Goal: Transaction & Acquisition: Book appointment/travel/reservation

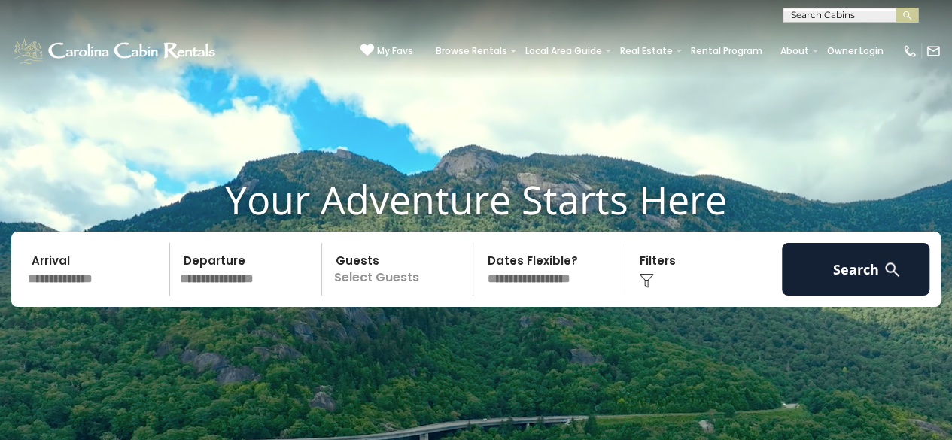
click at [117, 274] on input "text" at bounding box center [97, 269] width 148 height 53
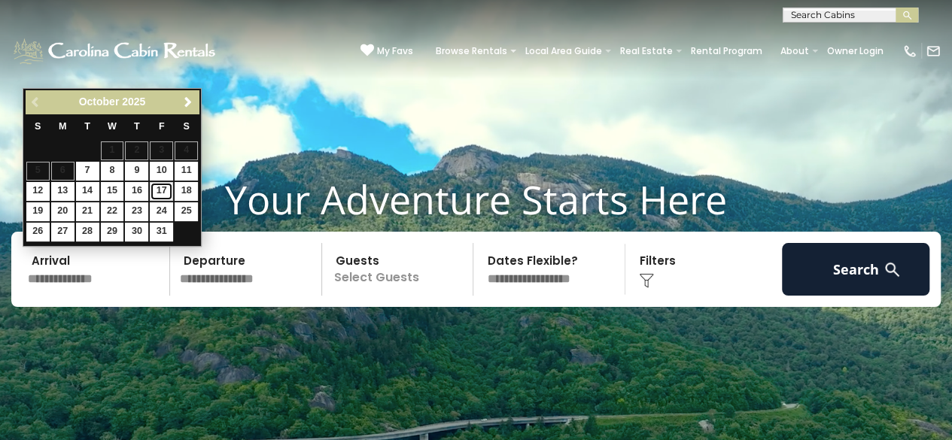
click at [154, 190] on link "17" at bounding box center [161, 191] width 23 height 19
type input "********"
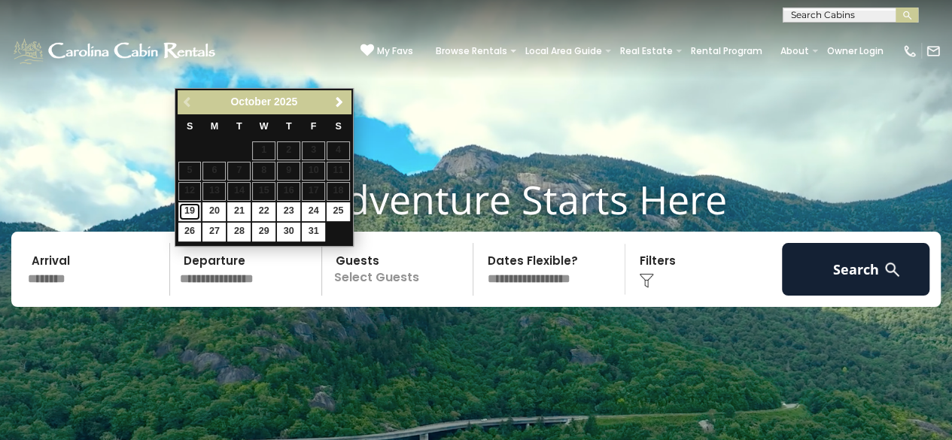
click at [191, 209] on link "19" at bounding box center [189, 212] width 23 height 19
type input "********"
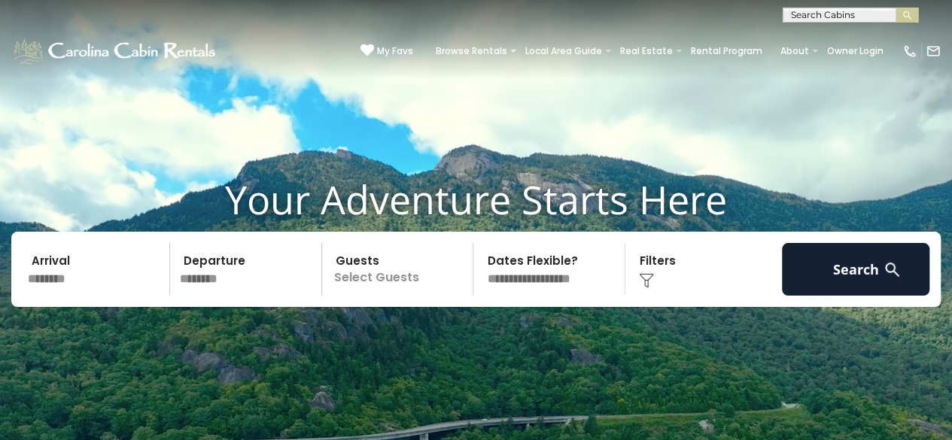
click at [435, 282] on p "Select Guests" at bounding box center [400, 269] width 147 height 53
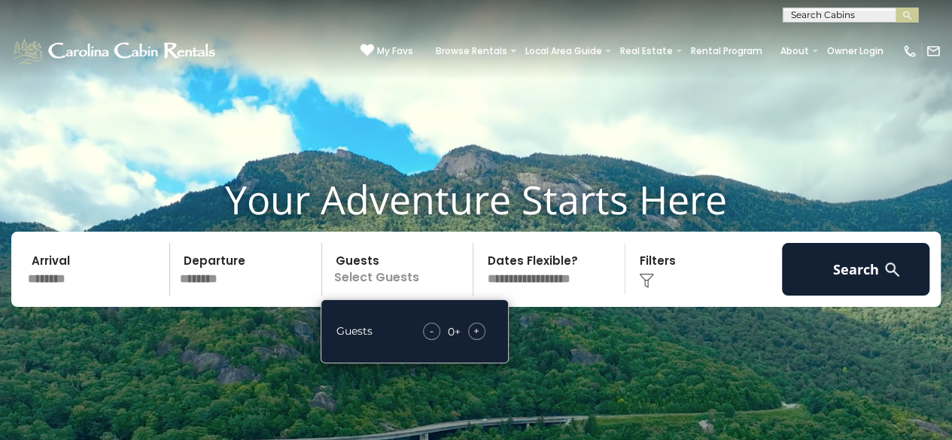
click at [477, 330] on span "+" at bounding box center [477, 331] width 6 height 15
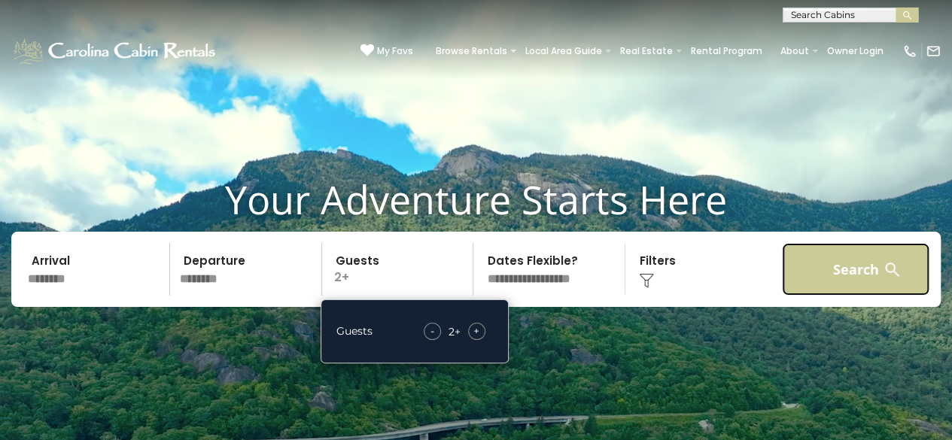
click at [818, 270] on button "Search" at bounding box center [856, 269] width 148 height 53
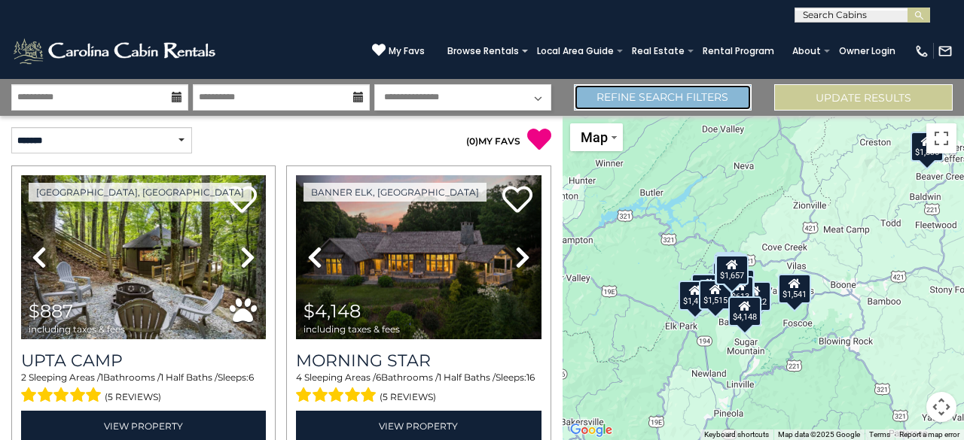
click at [700, 91] on link "Refine Search Filters" at bounding box center [663, 97] width 178 height 26
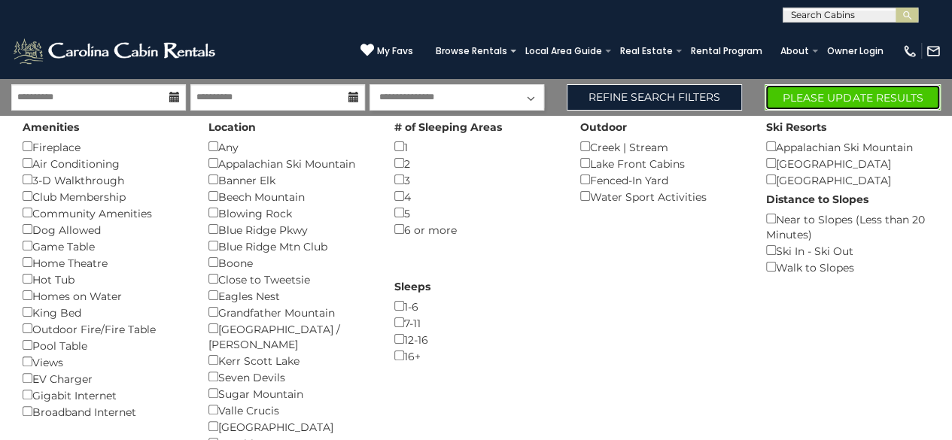
click at [839, 99] on button "Please Update Results" at bounding box center [853, 97] width 176 height 26
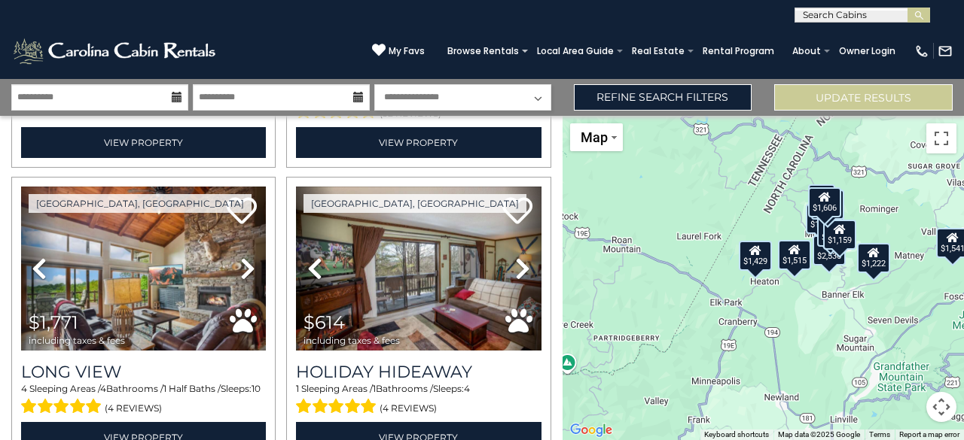
scroll to position [884, 0]
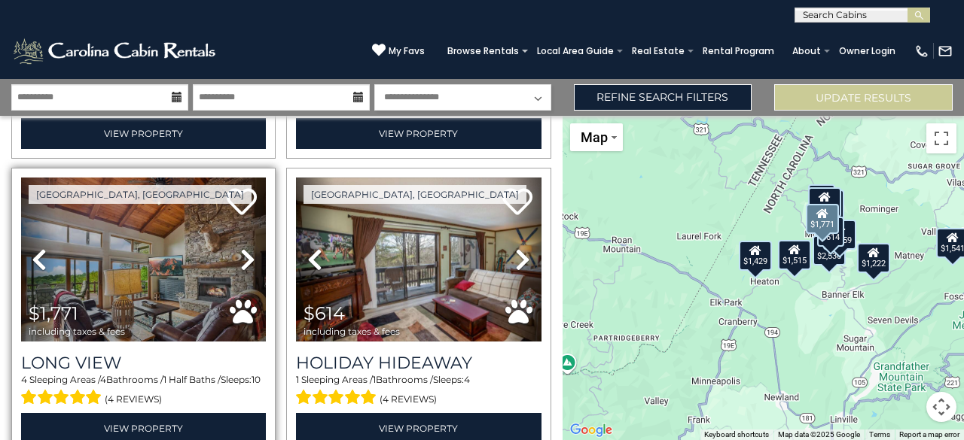
click at [242, 249] on icon at bounding box center [247, 260] width 15 height 24
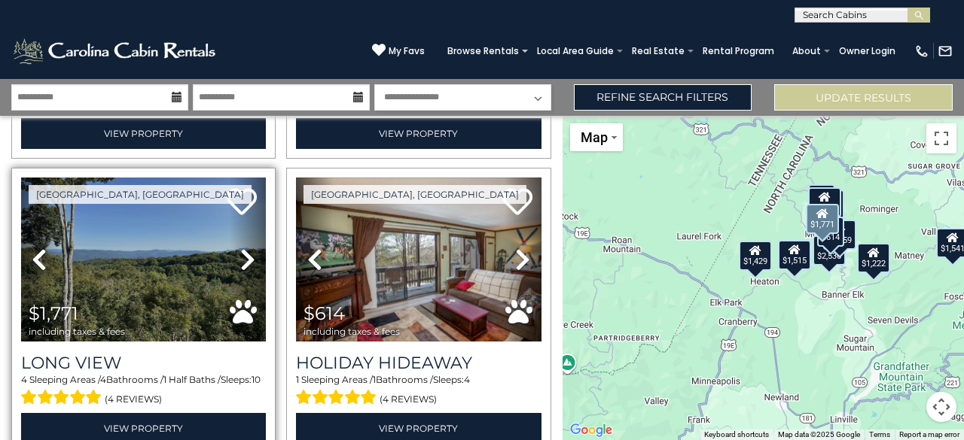
click at [242, 249] on icon at bounding box center [247, 260] width 15 height 24
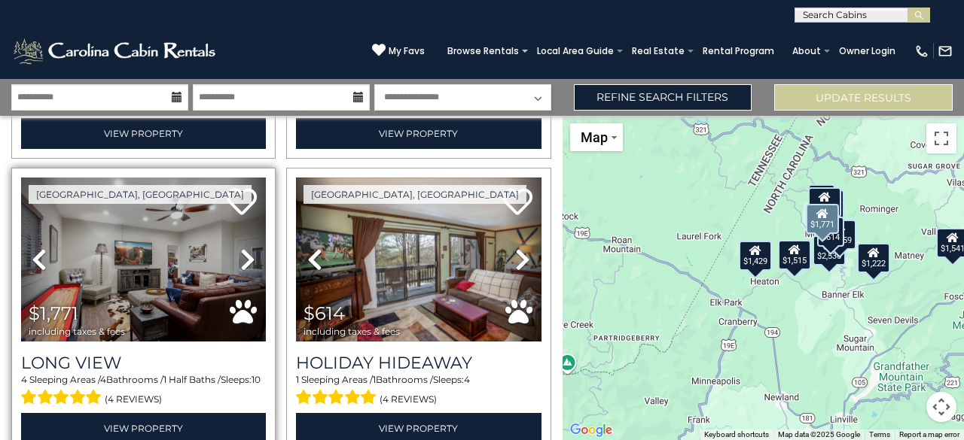
click at [242, 249] on icon at bounding box center [247, 260] width 15 height 24
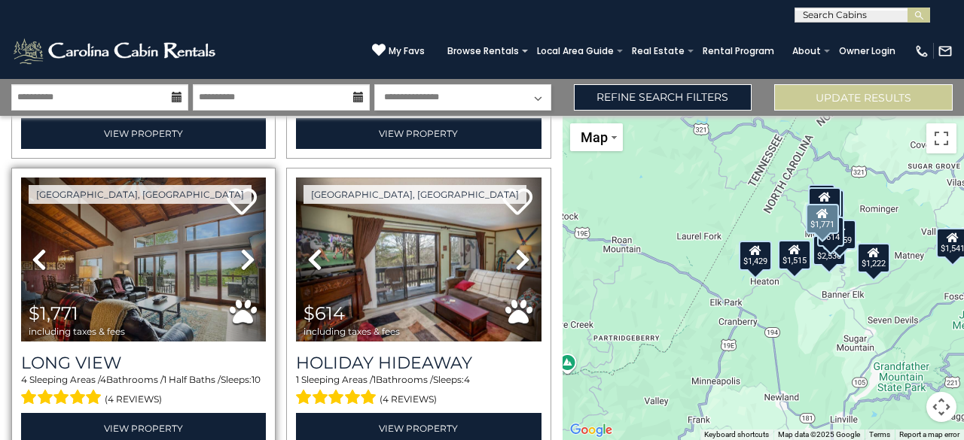
click at [242, 249] on icon at bounding box center [247, 260] width 15 height 24
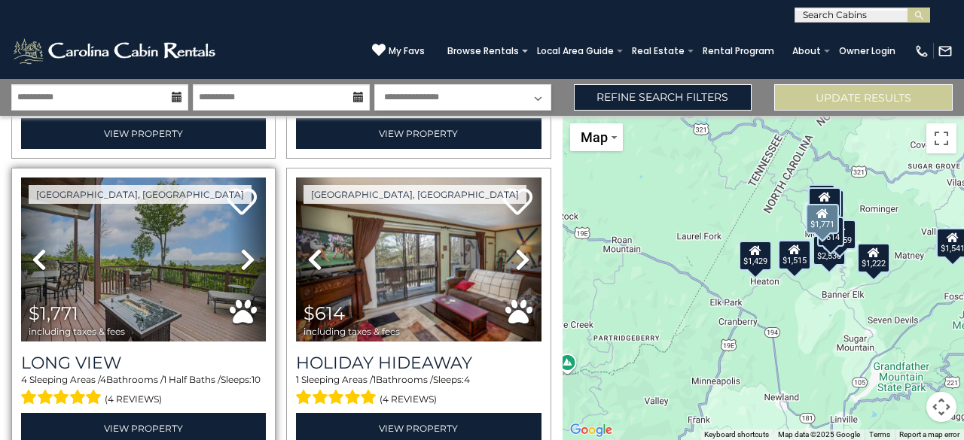
click at [242, 249] on icon at bounding box center [247, 260] width 15 height 24
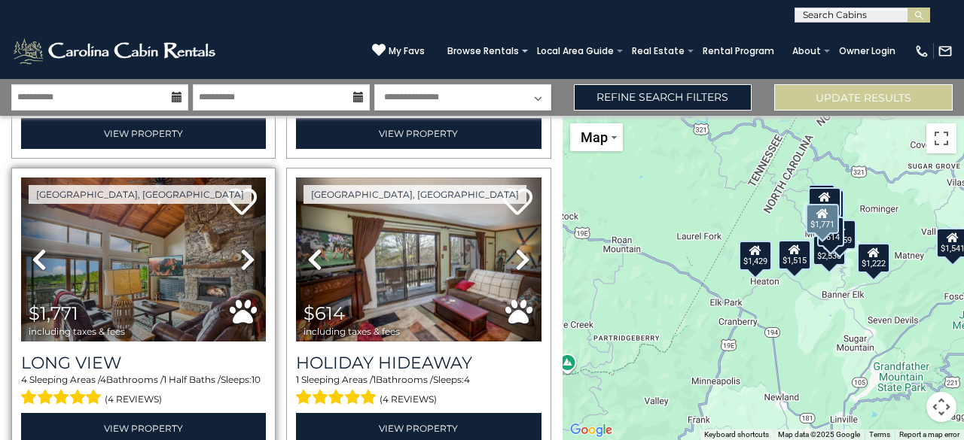
click at [242, 249] on icon at bounding box center [247, 260] width 15 height 24
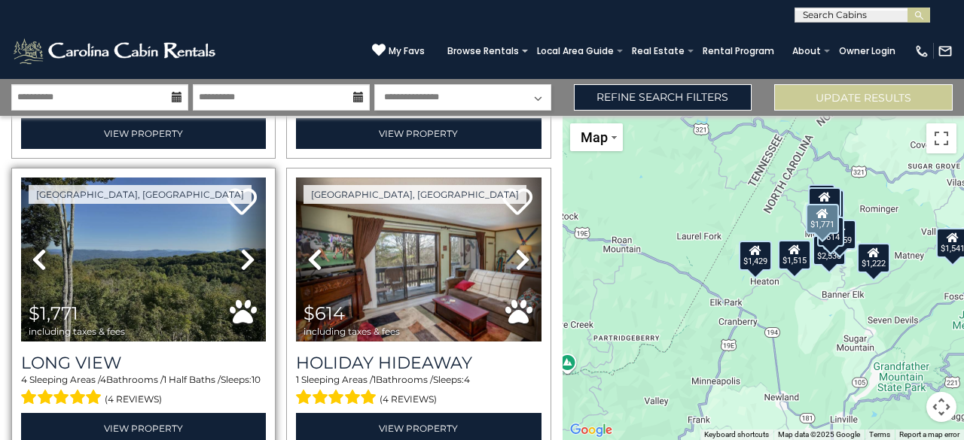
click at [242, 249] on icon at bounding box center [247, 260] width 15 height 24
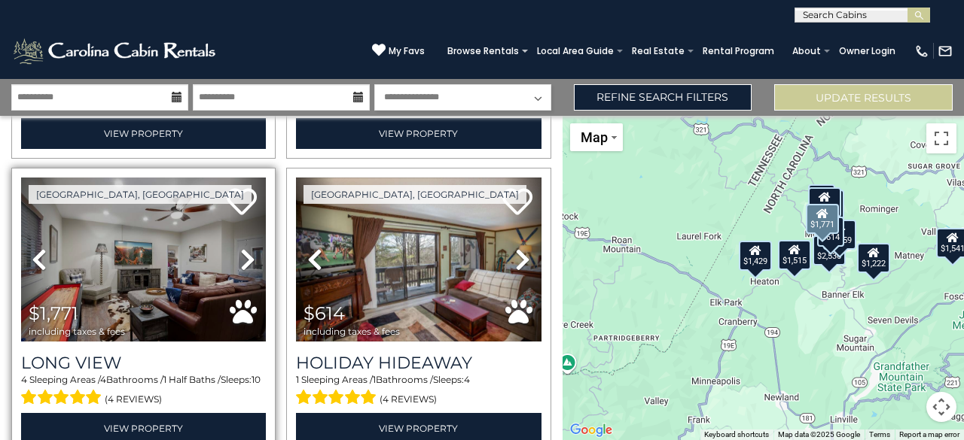
click at [242, 249] on icon at bounding box center [247, 260] width 15 height 24
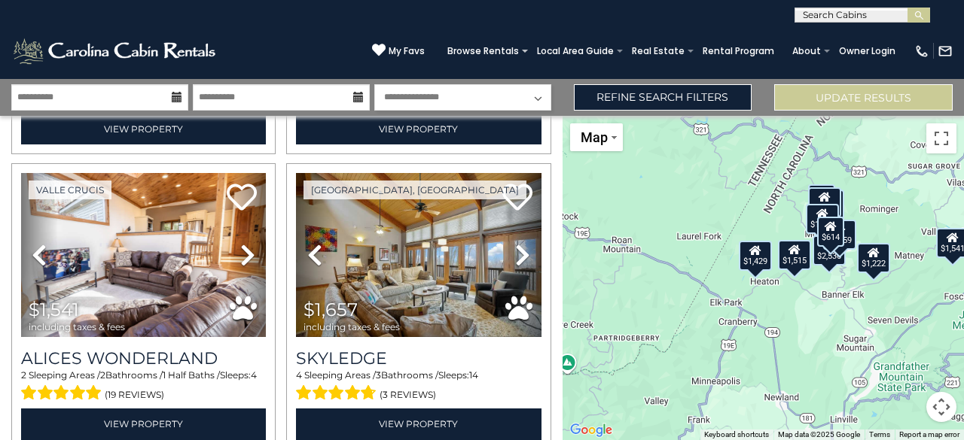
scroll to position [1470, 0]
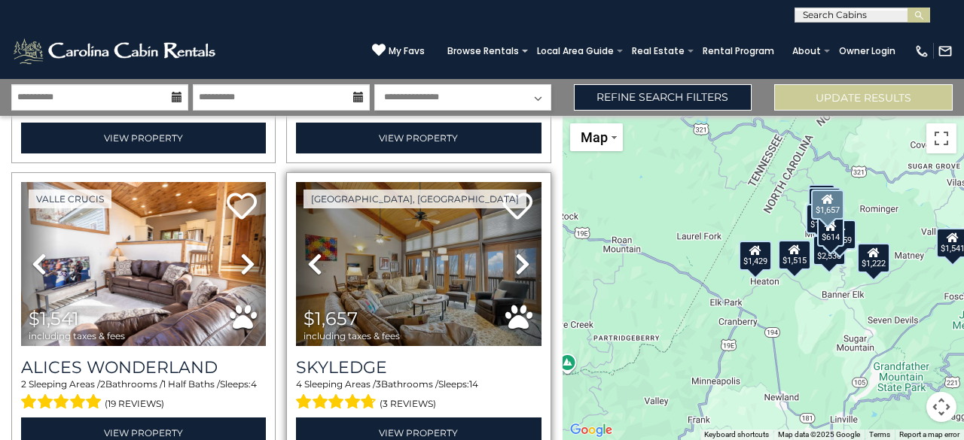
click at [519, 257] on icon at bounding box center [522, 264] width 15 height 24
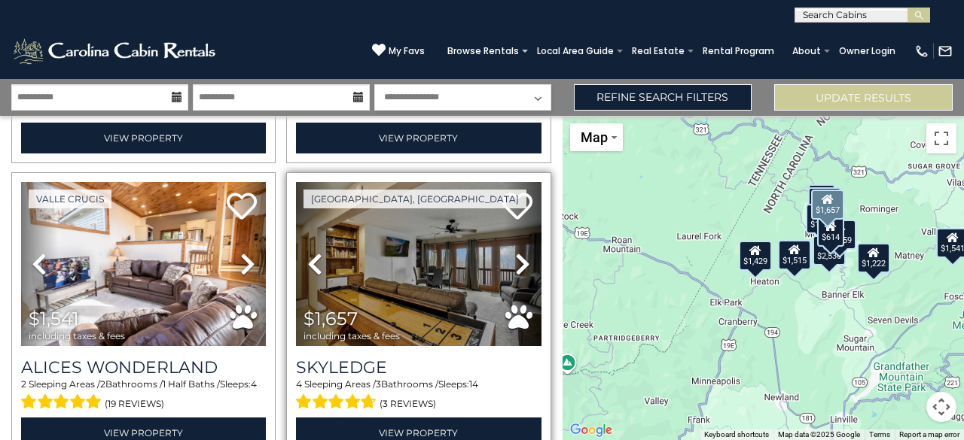
click at [519, 257] on icon at bounding box center [522, 264] width 15 height 24
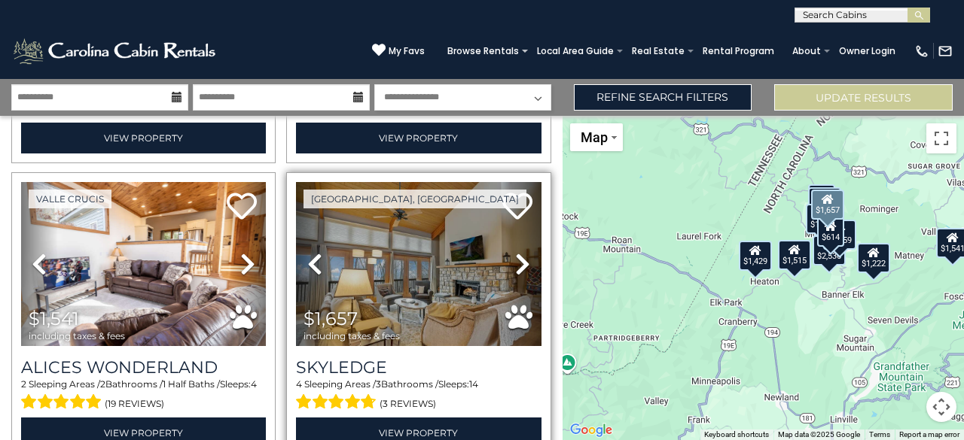
click at [519, 257] on icon at bounding box center [522, 264] width 15 height 24
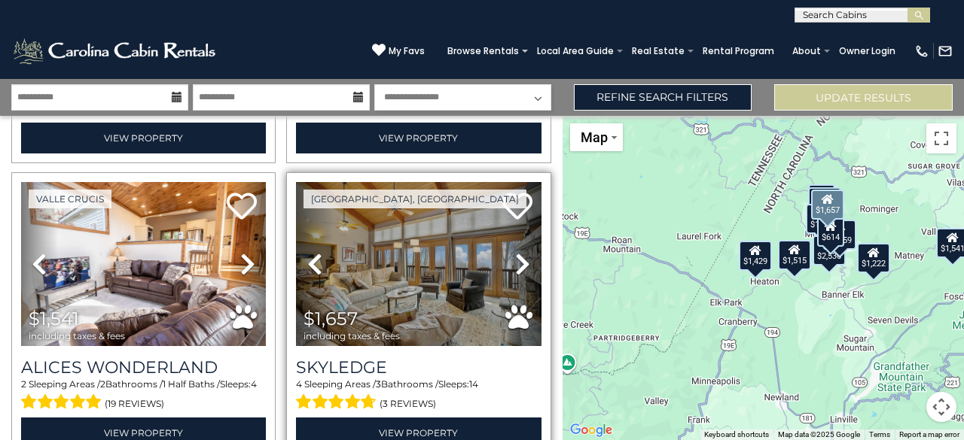
click at [519, 257] on icon at bounding box center [522, 264] width 15 height 24
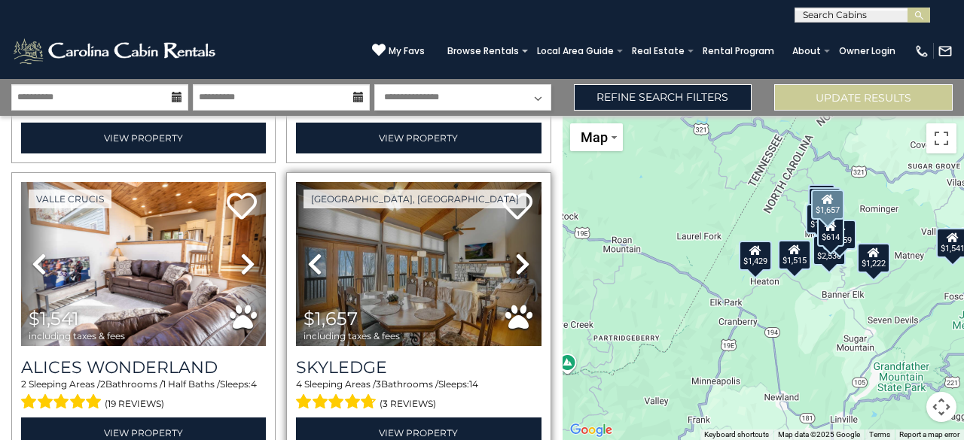
click at [519, 257] on icon at bounding box center [522, 264] width 15 height 24
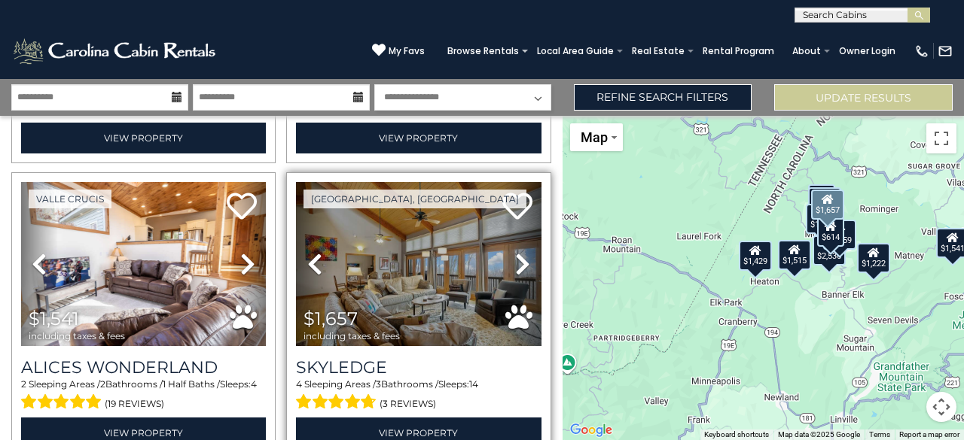
click at [519, 257] on icon at bounding box center [522, 264] width 15 height 24
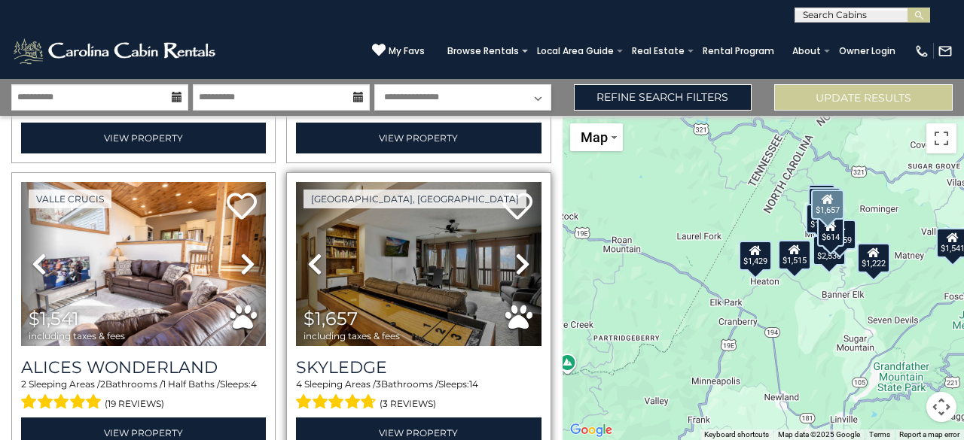
click at [519, 257] on icon at bounding box center [522, 264] width 15 height 24
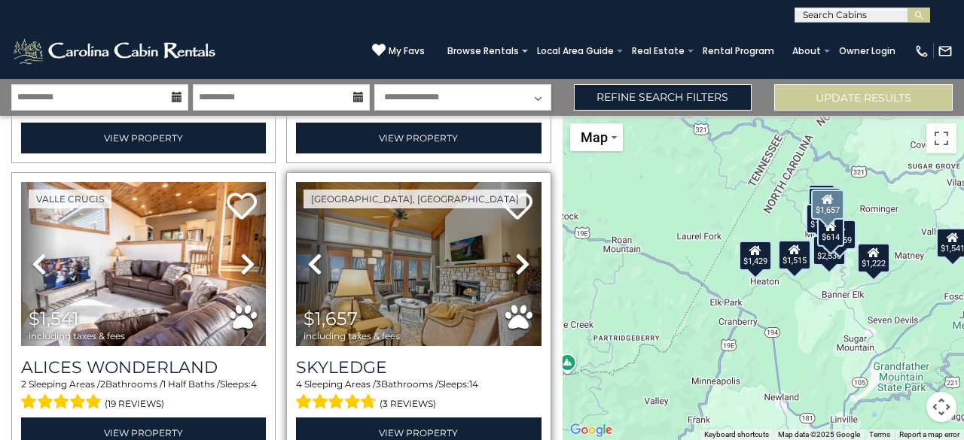
click at [519, 257] on icon at bounding box center [522, 264] width 15 height 24
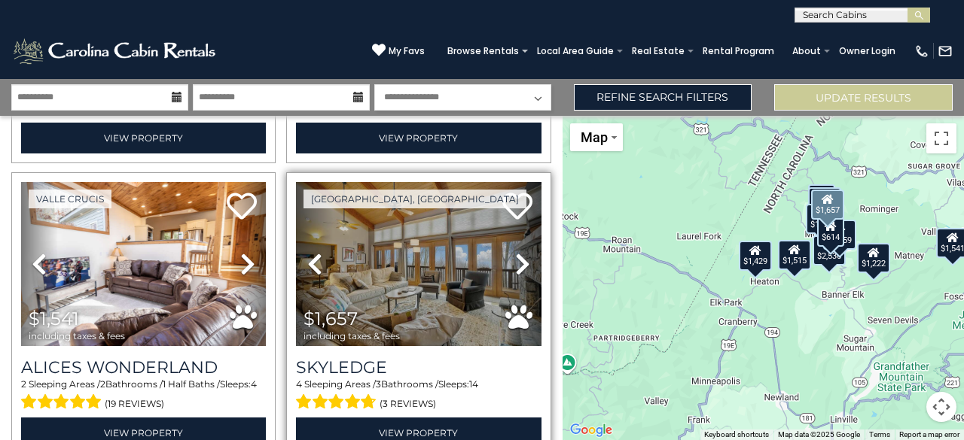
click at [519, 257] on icon at bounding box center [522, 264] width 15 height 24
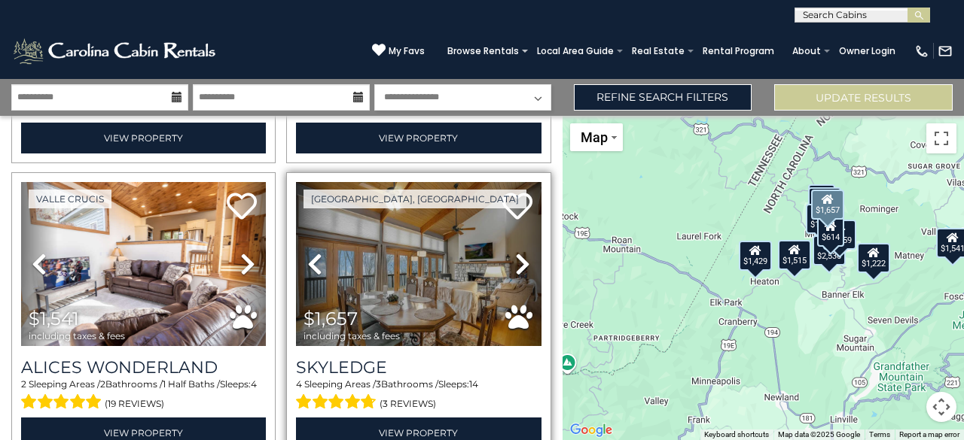
click at [519, 257] on icon at bounding box center [522, 264] width 15 height 24
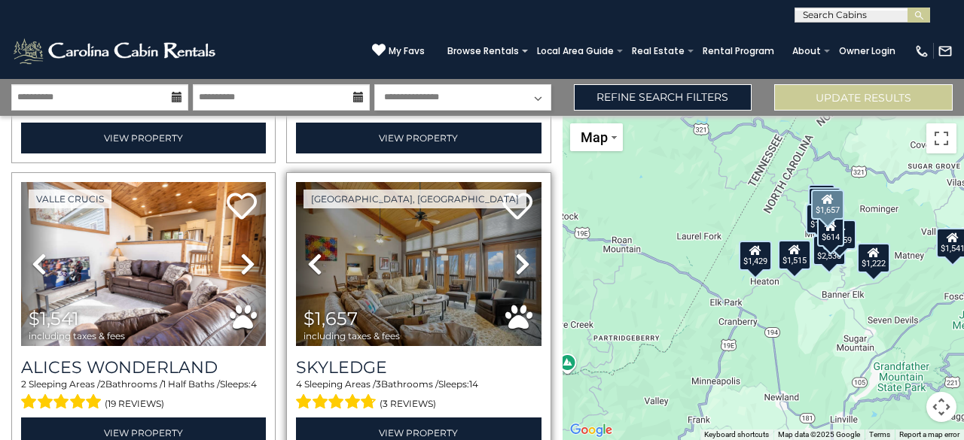
click at [519, 257] on icon at bounding box center [522, 264] width 15 height 24
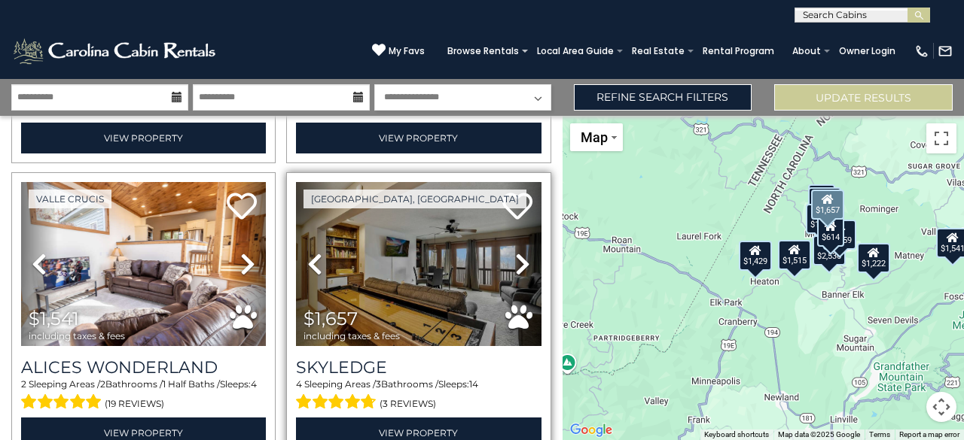
click at [519, 257] on icon at bounding box center [522, 264] width 15 height 24
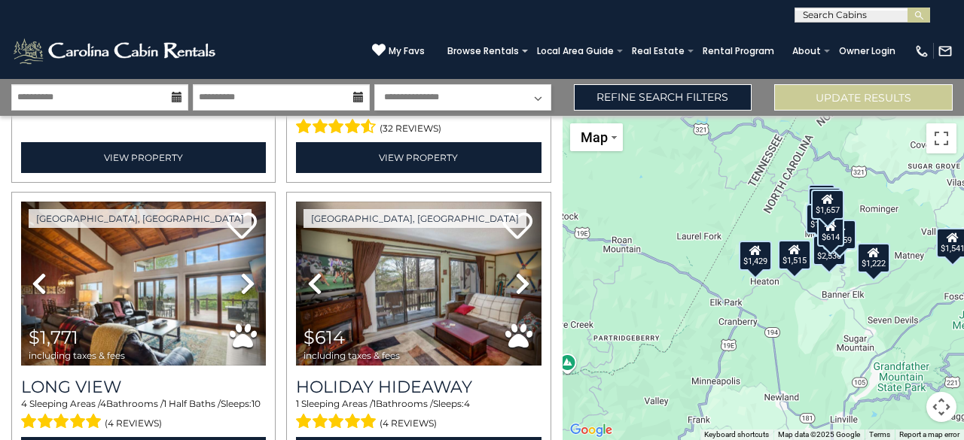
scroll to position [857, 0]
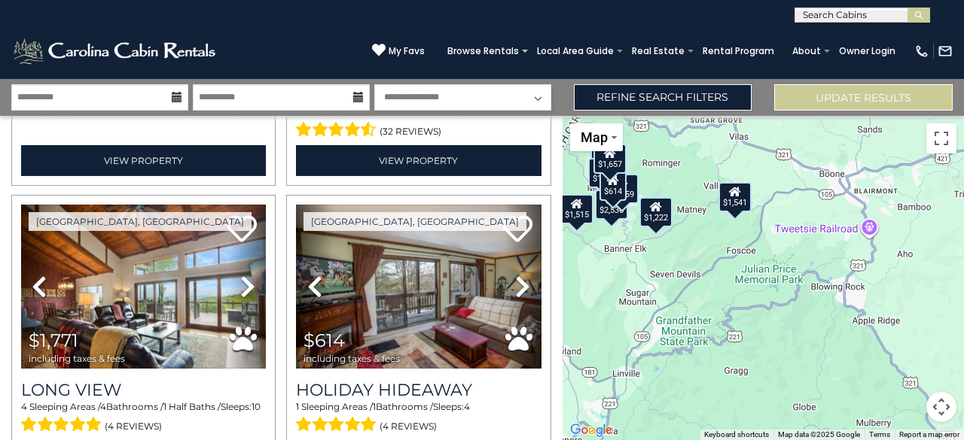
drag, startPoint x: 915, startPoint y: 313, endPoint x: 693, endPoint y: 265, distance: 227.3
click at [693, 265] on div "$887 $1,606 $1,222 $1,411 $2,536 $1,429 $1,771 $614 $1,159 $1,515 $1,541 $1,657" at bounding box center [762, 278] width 401 height 324
